Goal: Task Accomplishment & Management: Manage account settings

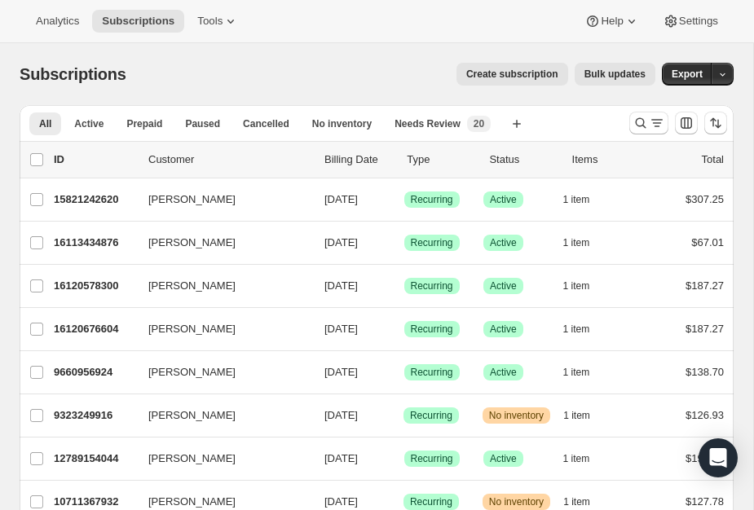
click at [652, 120] on icon "Search and filter results" at bounding box center [657, 123] width 16 height 16
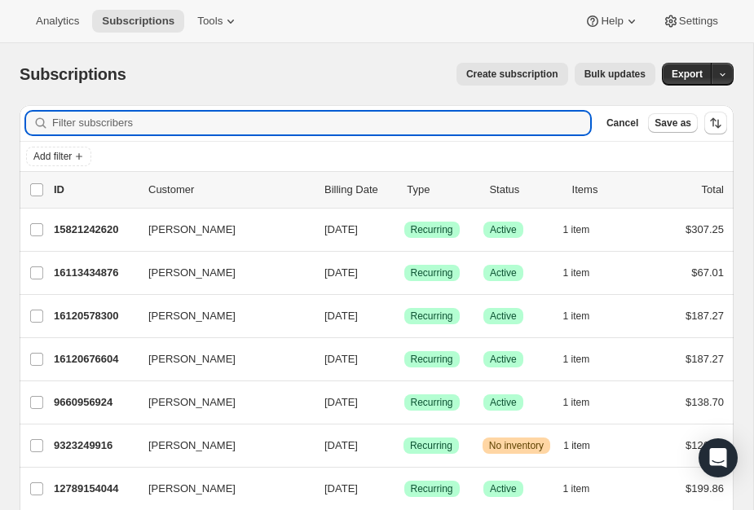
click at [324, 130] on input "Filter subscribers" at bounding box center [321, 123] width 538 height 23
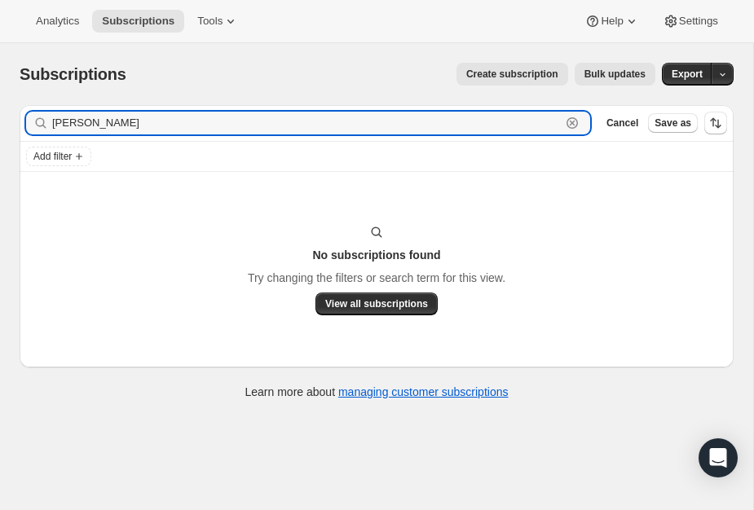
click at [98, 121] on input "Jessica Bauer" at bounding box center [306, 123] width 509 height 23
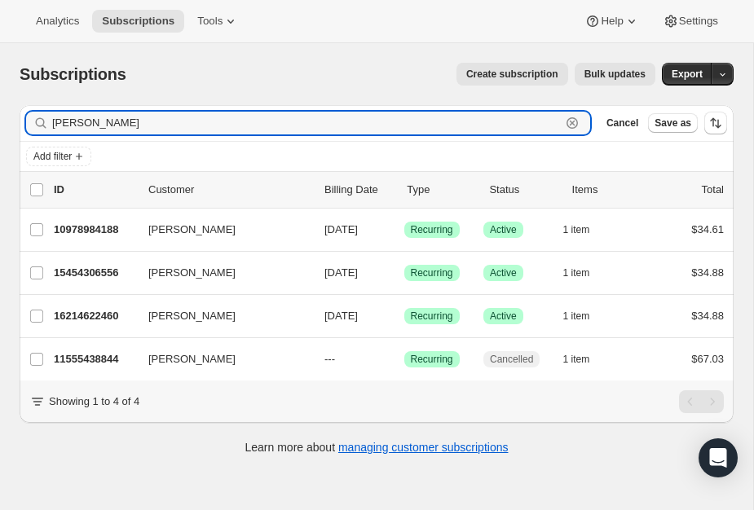
click at [396, 134] on input "[PERSON_NAME]" at bounding box center [306, 123] width 509 height 23
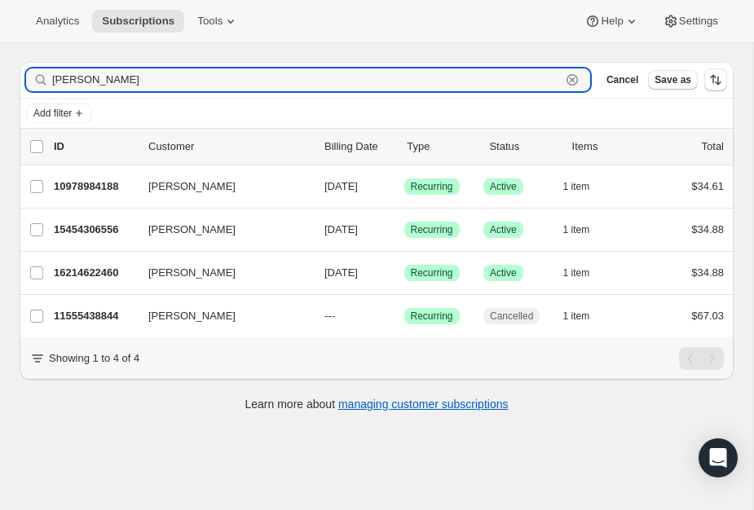
paste input "https://play.blooket.com/play?id=9818132"
type input "[PERSON_NAME] [URL][DOMAIN_NAME]"
click at [91, 183] on p "10978984188" at bounding box center [95, 187] width 82 height 16
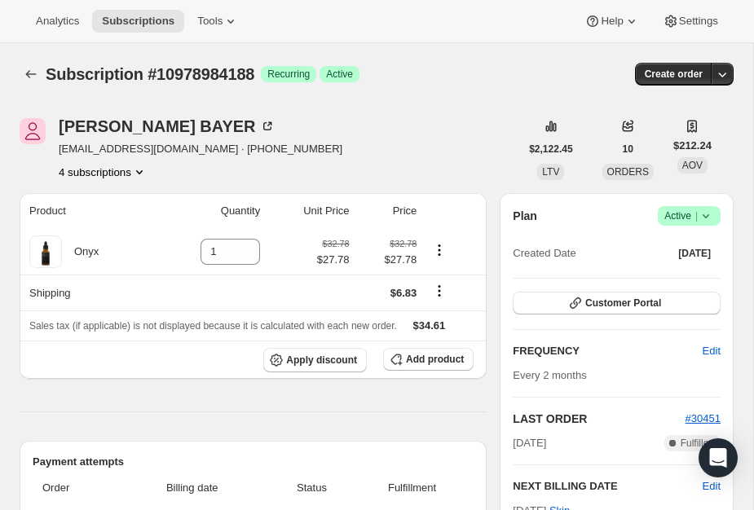
click at [30, 69] on icon "Subscriptions" at bounding box center [31, 74] width 16 height 16
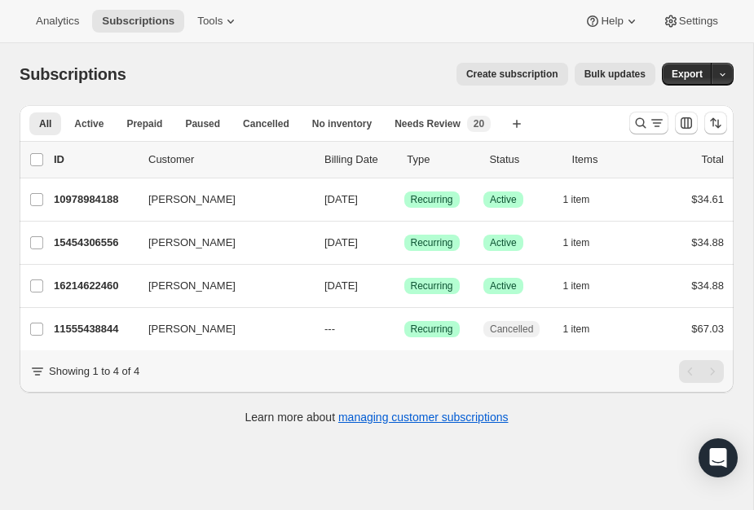
click at [90, 233] on div "15454306556 JESSICA BAYER 10/20/2025 Success Recurring Success Active 1 item $3…" at bounding box center [389, 243] width 670 height 23
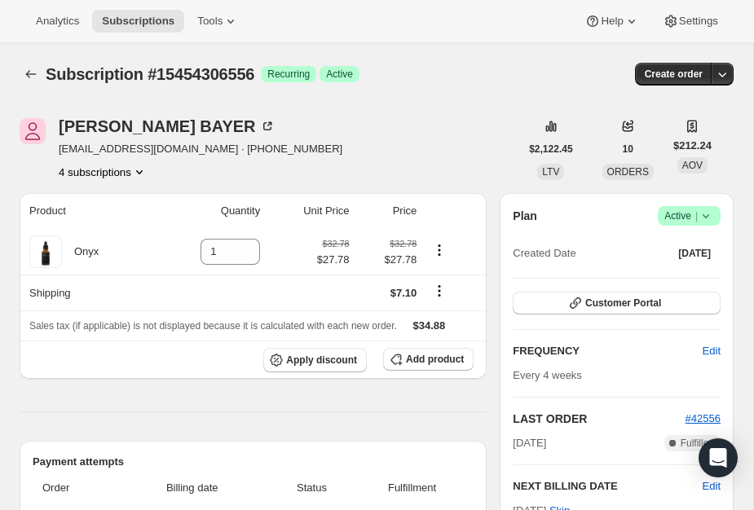
click at [34, 81] on icon "Subscriptions" at bounding box center [31, 74] width 16 height 16
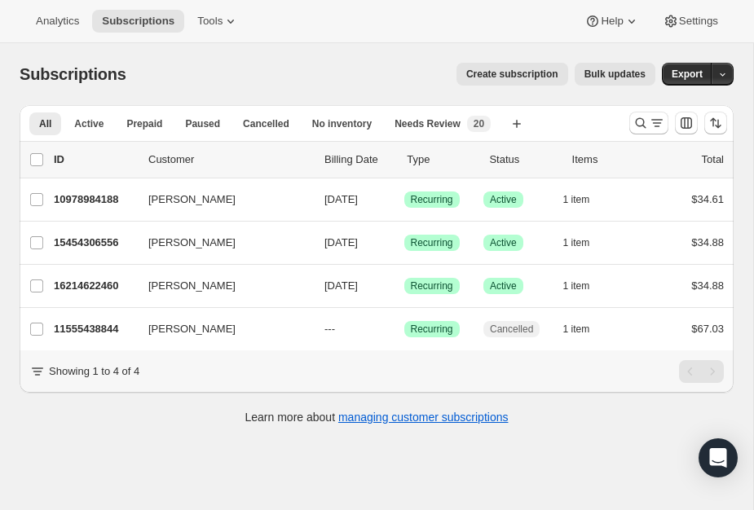
click at [84, 287] on p "16214622460" at bounding box center [95, 286] width 82 height 16
click at [656, 129] on icon "Search and filter results" at bounding box center [657, 123] width 16 height 16
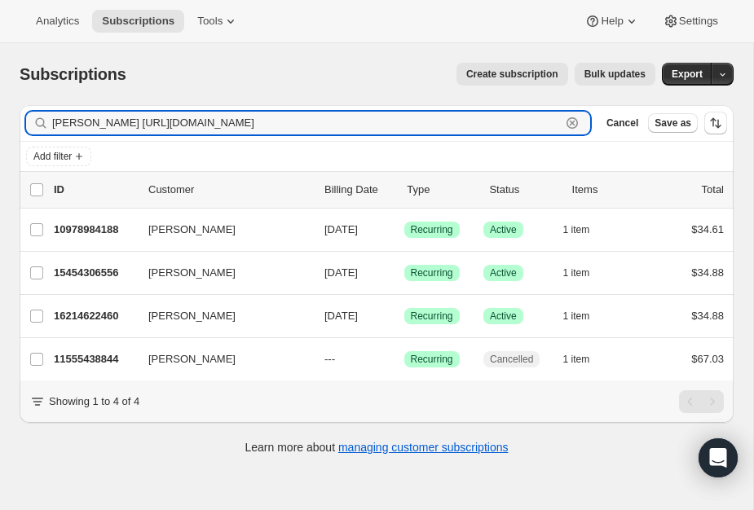
click at [373, 124] on input "[PERSON_NAME] [URL][DOMAIN_NAME]" at bounding box center [306, 123] width 509 height 23
click at [569, 118] on div "[PERSON_NAME] [URL][DOMAIN_NAME] Clear" at bounding box center [308, 123] width 564 height 23
click at [575, 117] on div "[PERSON_NAME] [URL][DOMAIN_NAME] Clear" at bounding box center [308, 123] width 564 height 23
type input "[PERSON_NAME]"
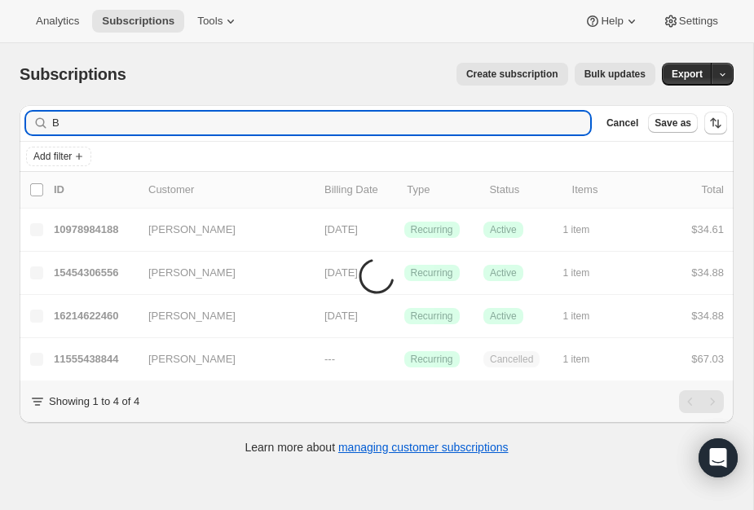
type input "Br"
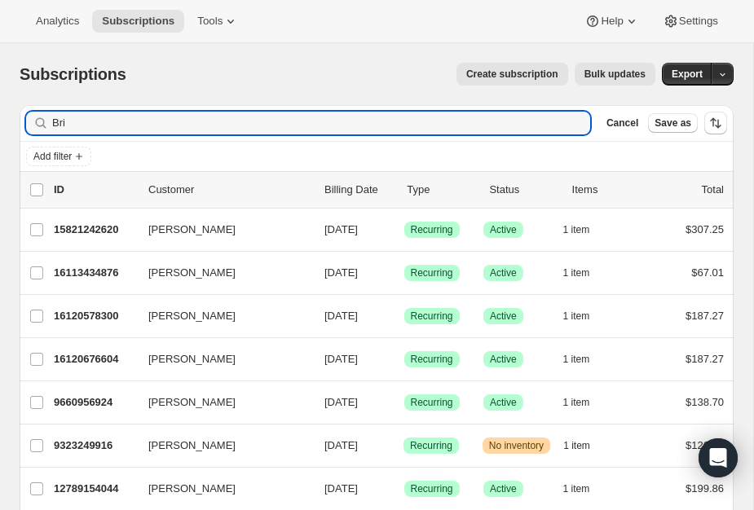
click at [630, 125] on span "Cancel" at bounding box center [623, 123] width 32 height 13
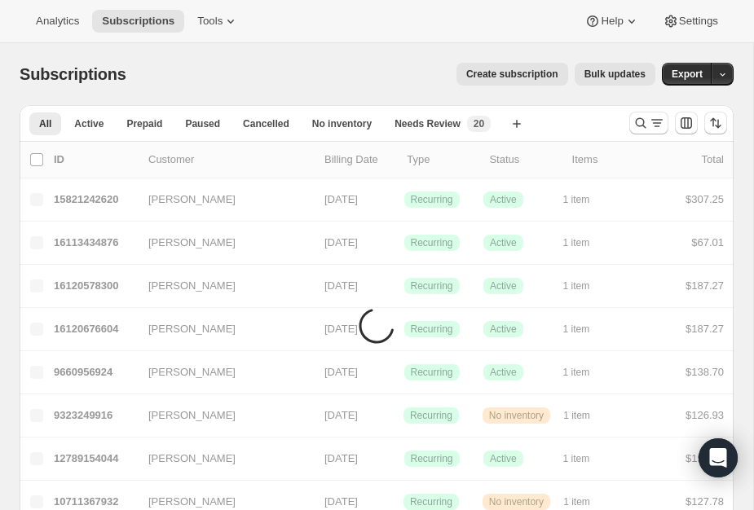
click at [641, 126] on icon "Search and filter results" at bounding box center [641, 123] width 11 height 11
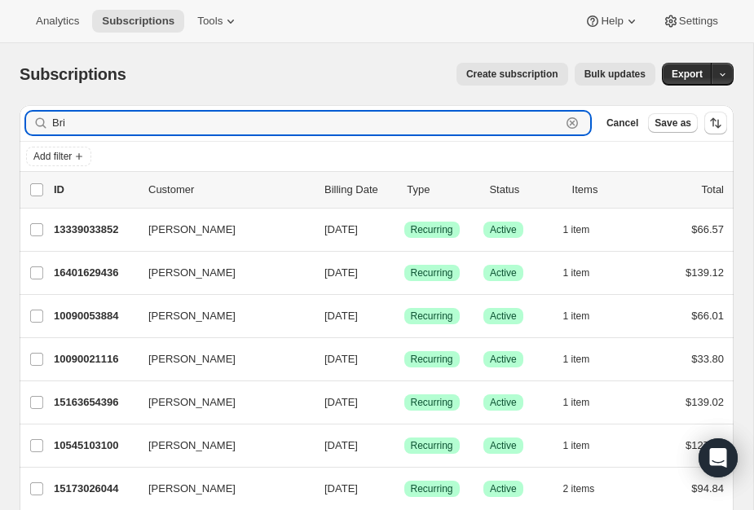
click at [332, 117] on input "Bri" at bounding box center [306, 123] width 509 height 23
type input "B"
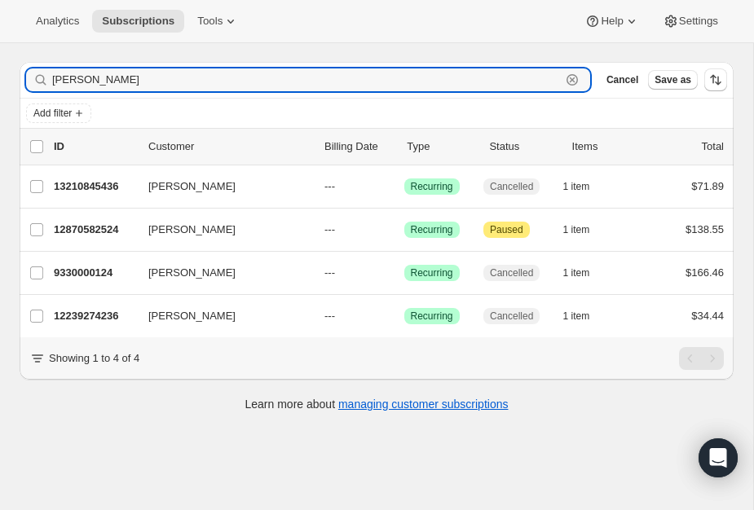
scroll to position [43, 0]
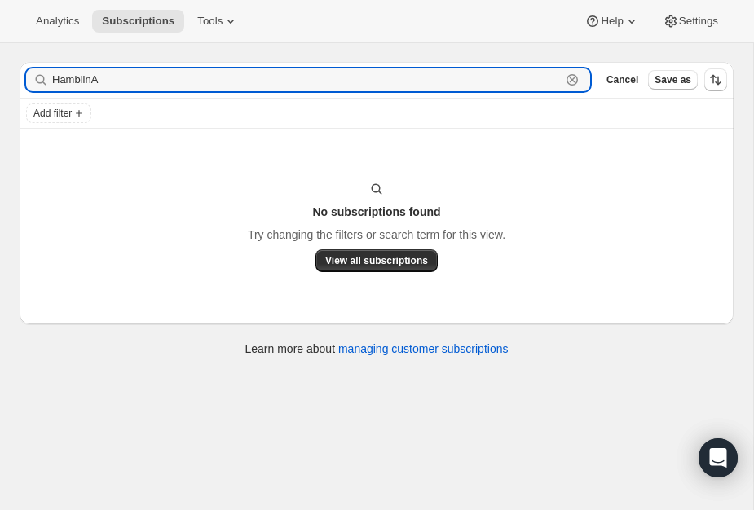
type input "[PERSON_NAME]"
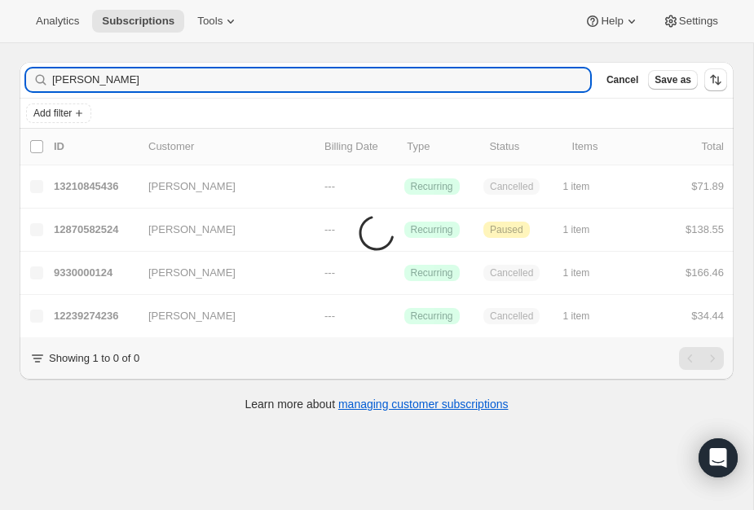
click at [538, 16] on div "Analytics Subscriptions Tools Help Settings" at bounding box center [377, 21] width 754 height 43
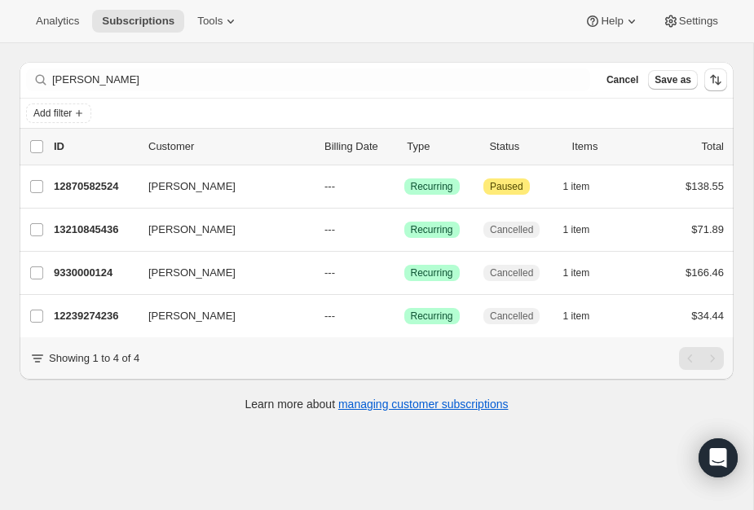
click at [106, 177] on div "12870582524 [PERSON_NAME] --- Success Recurring Attention Paused 1 item $138.55" at bounding box center [389, 186] width 670 height 23
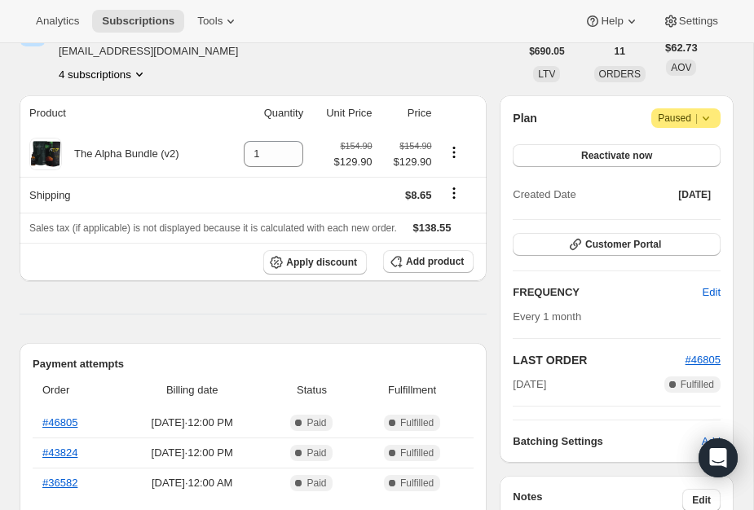
scroll to position [99, 0]
click at [444, 157] on button "Product actions" at bounding box center [454, 152] width 26 height 18
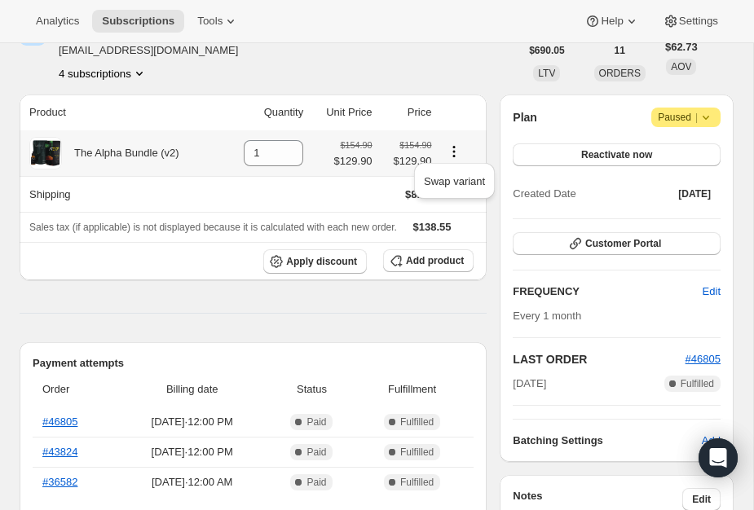
click at [472, 179] on span "Swap variant" at bounding box center [454, 181] width 61 height 12
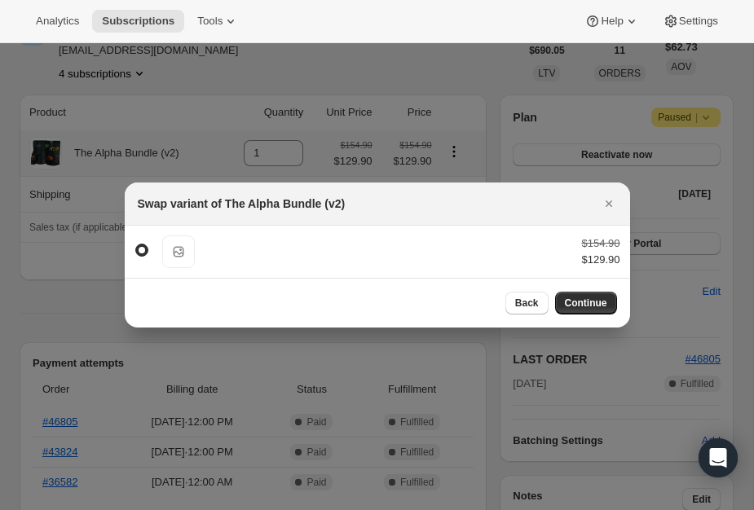
click at [535, 294] on button "Back" at bounding box center [527, 303] width 43 height 23
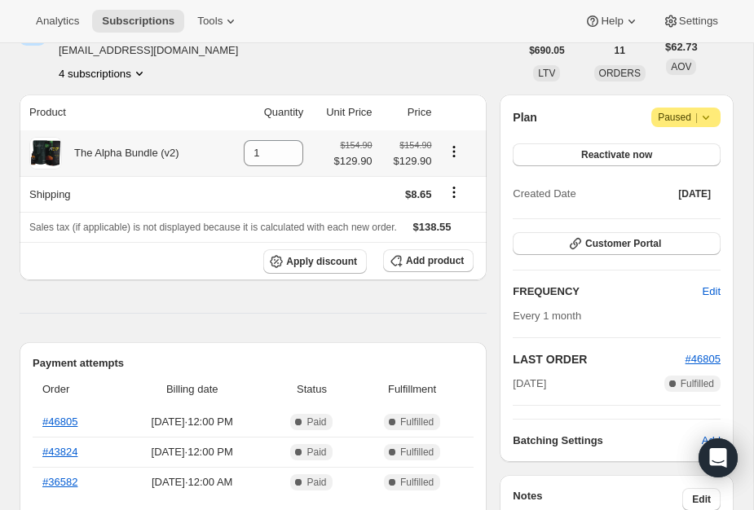
click at [446, 267] on span "Add product" at bounding box center [435, 260] width 58 height 13
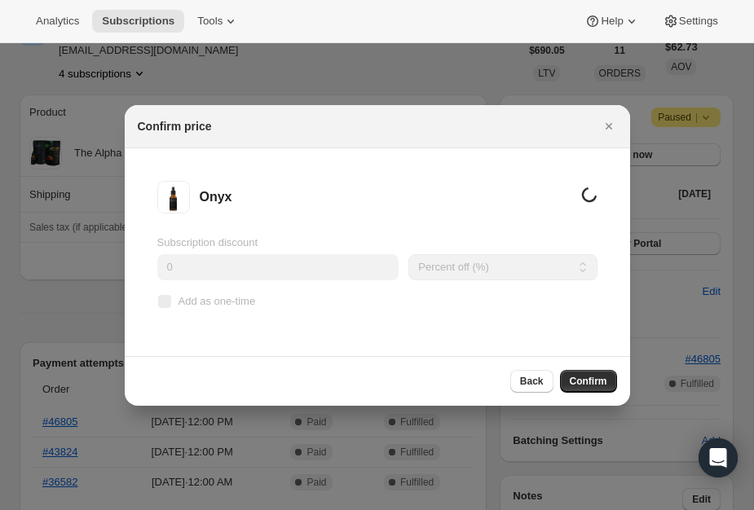
scroll to position [0, 0]
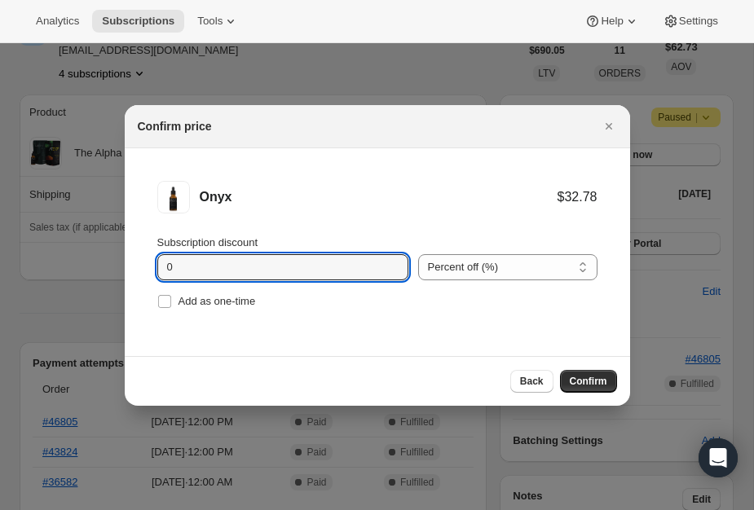
click at [388, 259] on icon ":rf9:" at bounding box center [396, 262] width 16 height 16
type input "1"
click at [550, 263] on select "Percent off (%) Amount off ($)" at bounding box center [507, 267] width 179 height 26
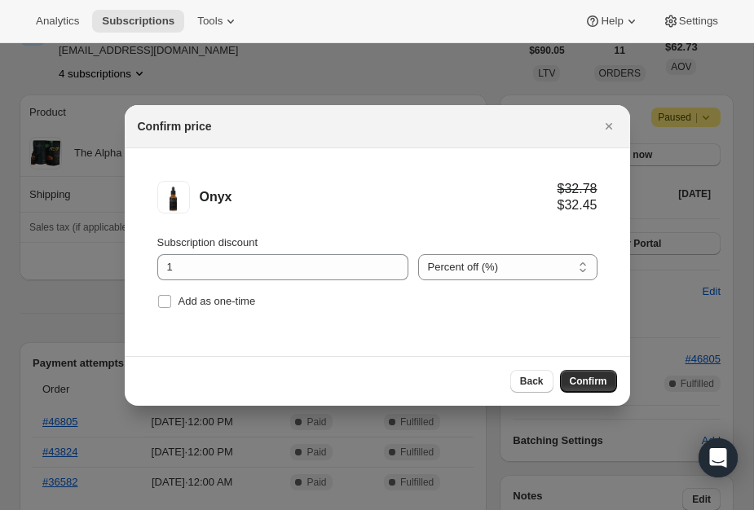
select select "fixed"
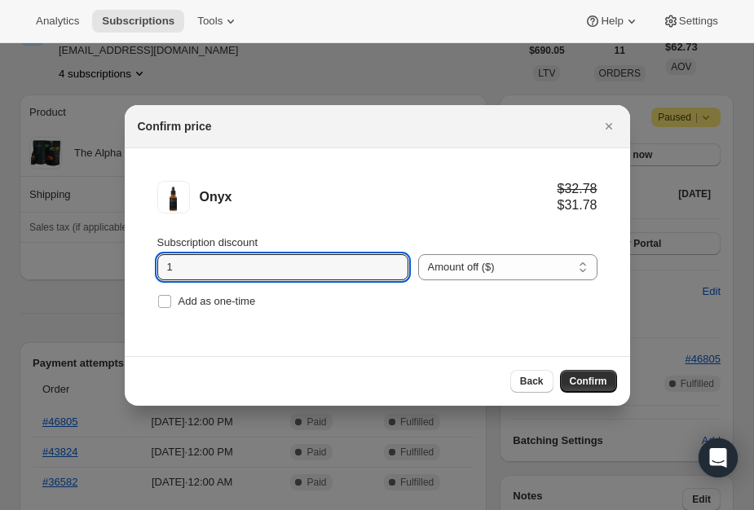
click at [301, 276] on input "1" at bounding box center [270, 267] width 227 height 26
type input "5"
click at [593, 378] on span "Confirm" at bounding box center [589, 381] width 38 height 13
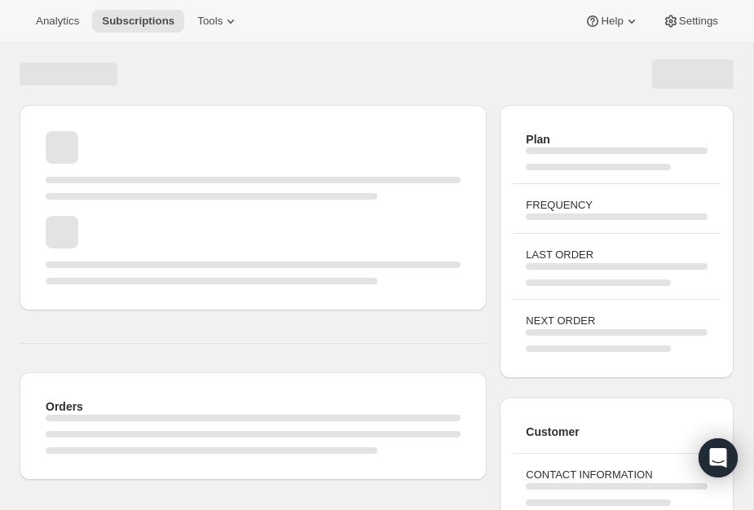
scroll to position [99, 0]
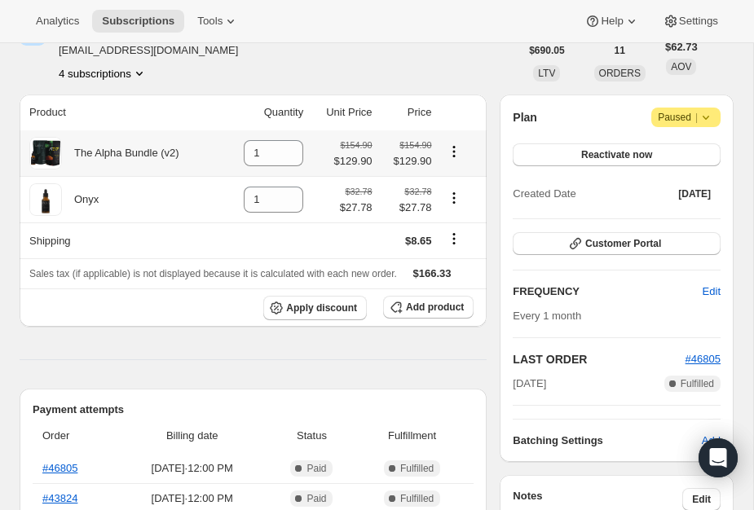
click at [461, 145] on icon "Product actions" at bounding box center [454, 152] width 16 height 16
click at [294, 161] on icon at bounding box center [291, 158] width 16 height 16
type input "0"
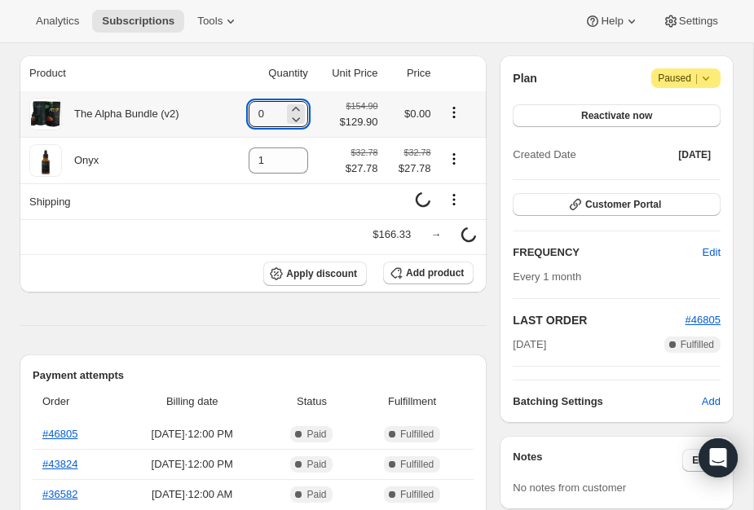
scroll to position [140, 0]
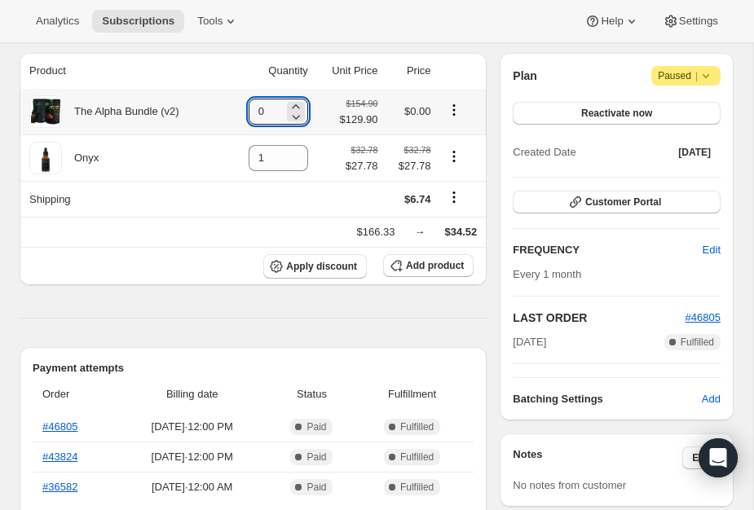
click at [427, 263] on span "Add product" at bounding box center [435, 265] width 58 height 13
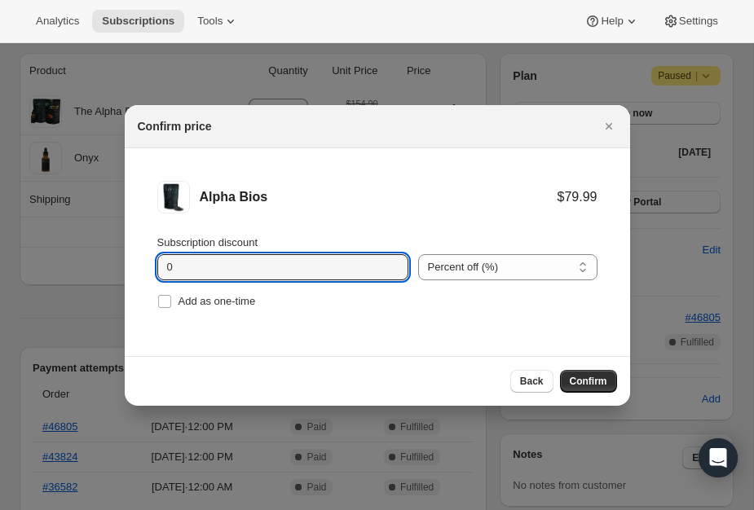
click at [232, 273] on input "0" at bounding box center [270, 267] width 227 height 26
type input "20"
click at [543, 267] on select "Percent off (%) Amount off ($)" at bounding box center [507, 267] width 179 height 26
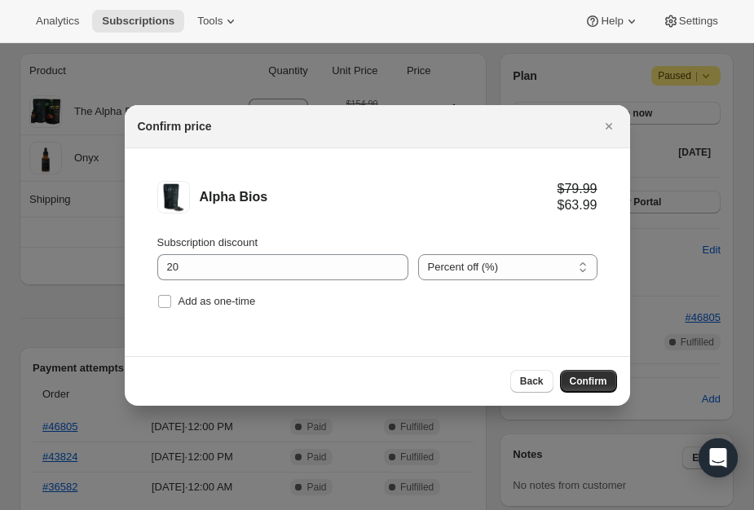
select select "fixed"
click at [594, 379] on span "Confirm" at bounding box center [589, 381] width 38 height 13
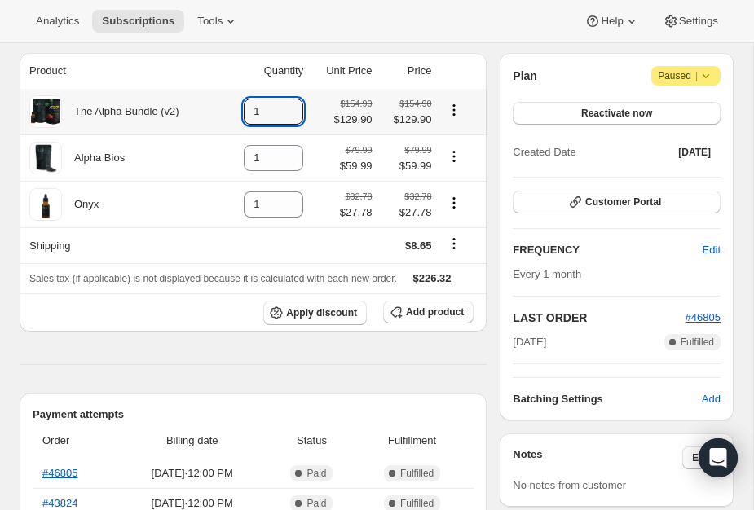
click at [295, 119] on icon at bounding box center [291, 116] width 16 height 16
type input "0"
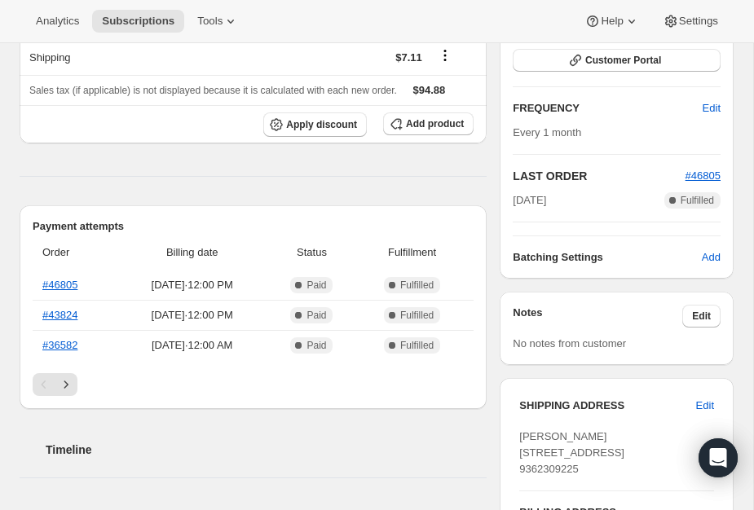
scroll to position [293, 0]
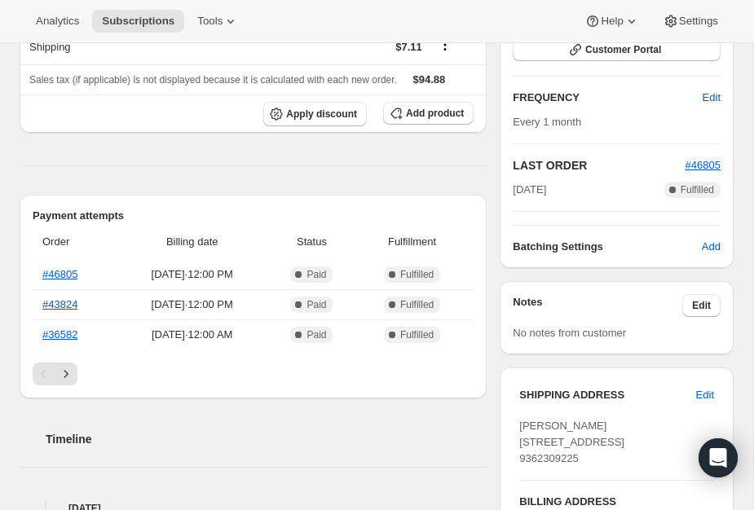
click at [718, 94] on span "Edit" at bounding box center [712, 98] width 18 height 16
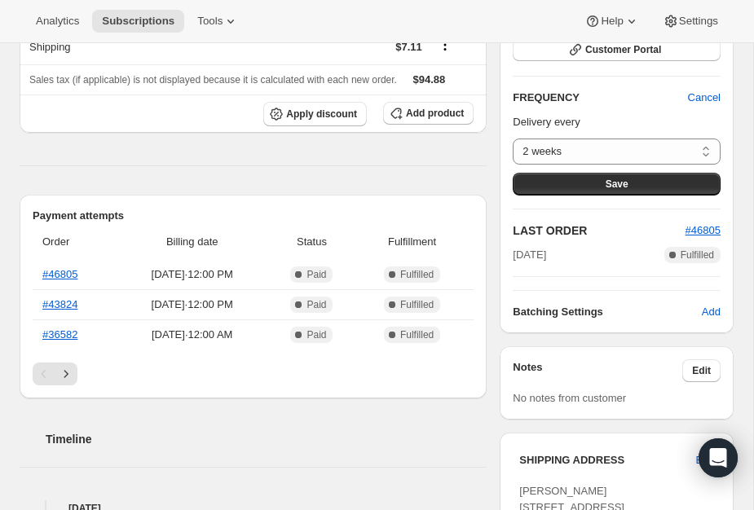
click at [706, 151] on select "2 weeks 4 weeks Custom..." at bounding box center [617, 152] width 208 height 26
select select "WEEK#4"
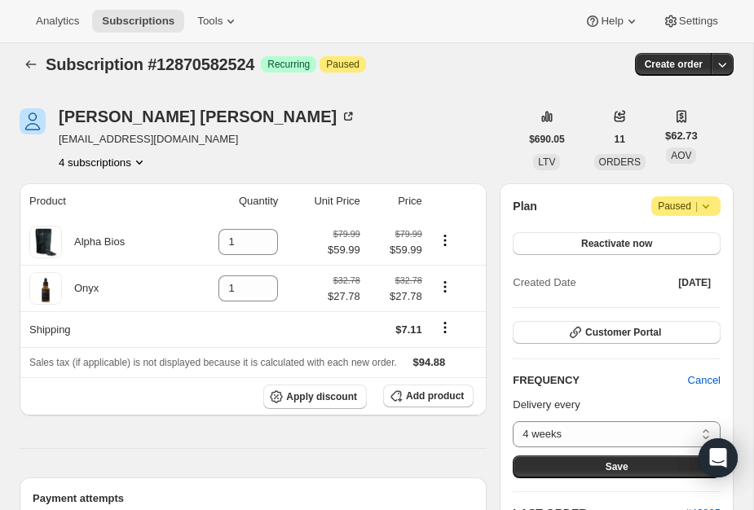
scroll to position [13, 0]
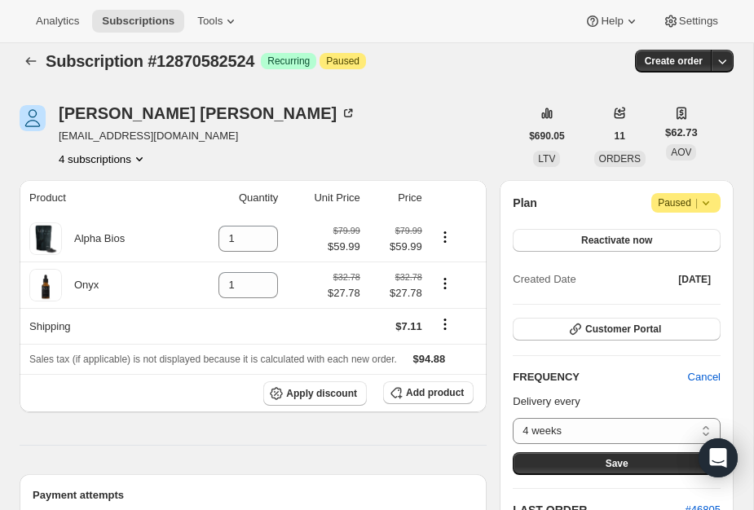
click at [651, 250] on button "Reactivate now" at bounding box center [617, 240] width 208 height 23
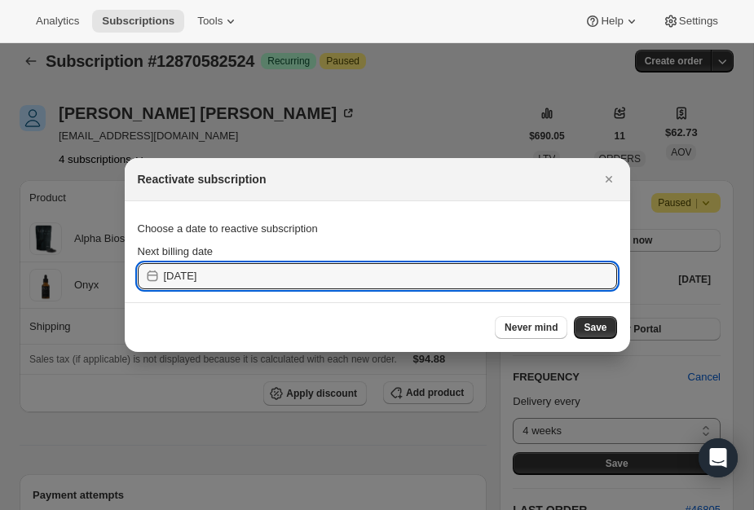
click at [469, 279] on input "[DATE]" at bounding box center [390, 276] width 453 height 26
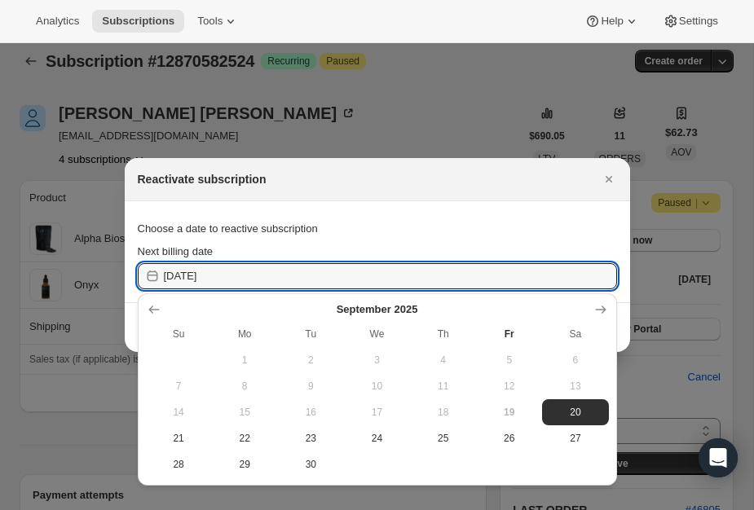
click at [515, 440] on span "26" at bounding box center [509, 438] width 53 height 13
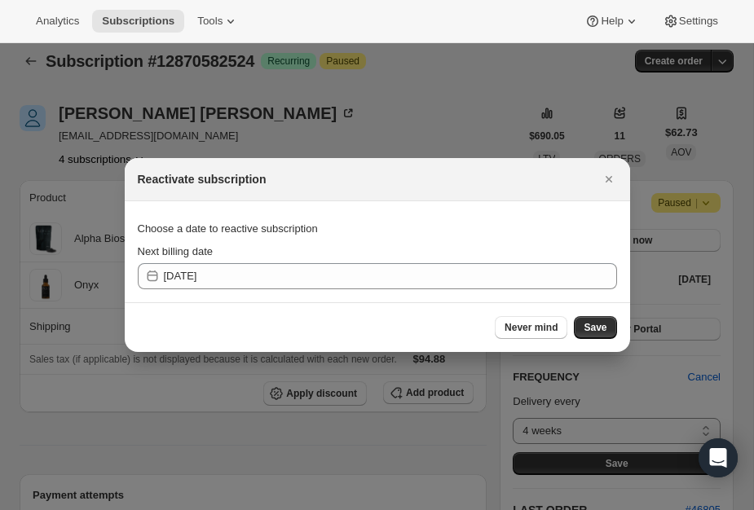
type input "[DATE]"
click at [598, 329] on span "Save" at bounding box center [595, 327] width 23 height 13
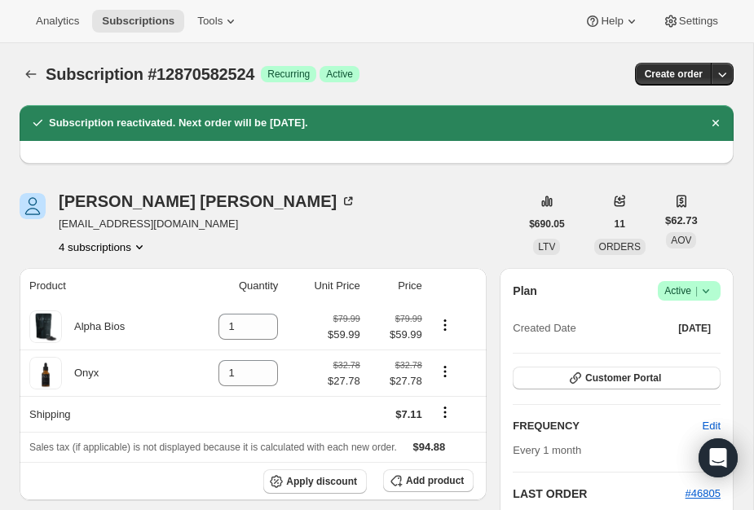
scroll to position [0, 0]
